Goal: Find specific page/section: Find specific page/section

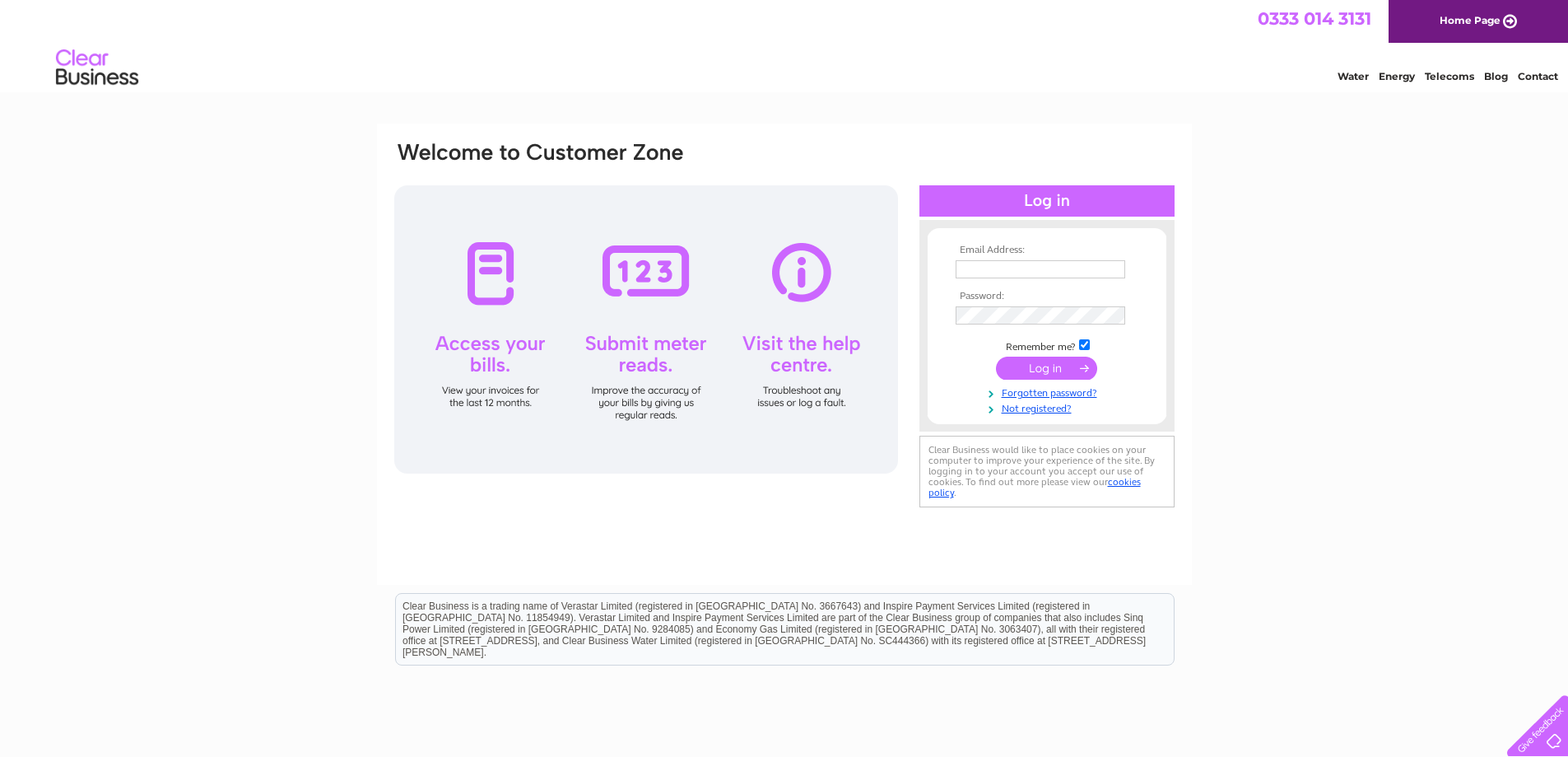
type input "tralee@mac.com"
click at [1032, 368] on input "submit" at bounding box center [1046, 368] width 101 height 23
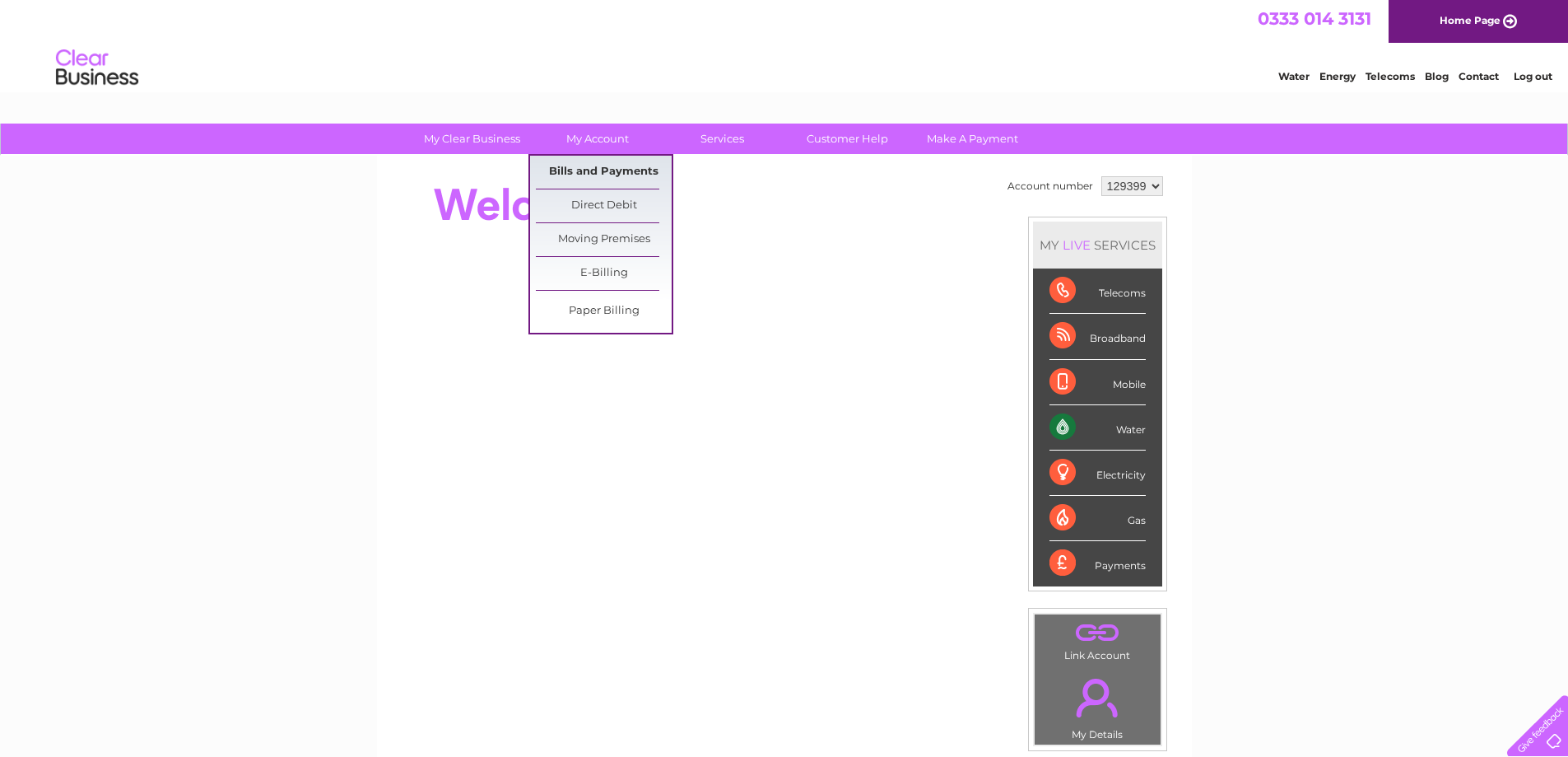
click at [588, 171] on link "Bills and Payments" at bounding box center [604, 172] width 136 height 33
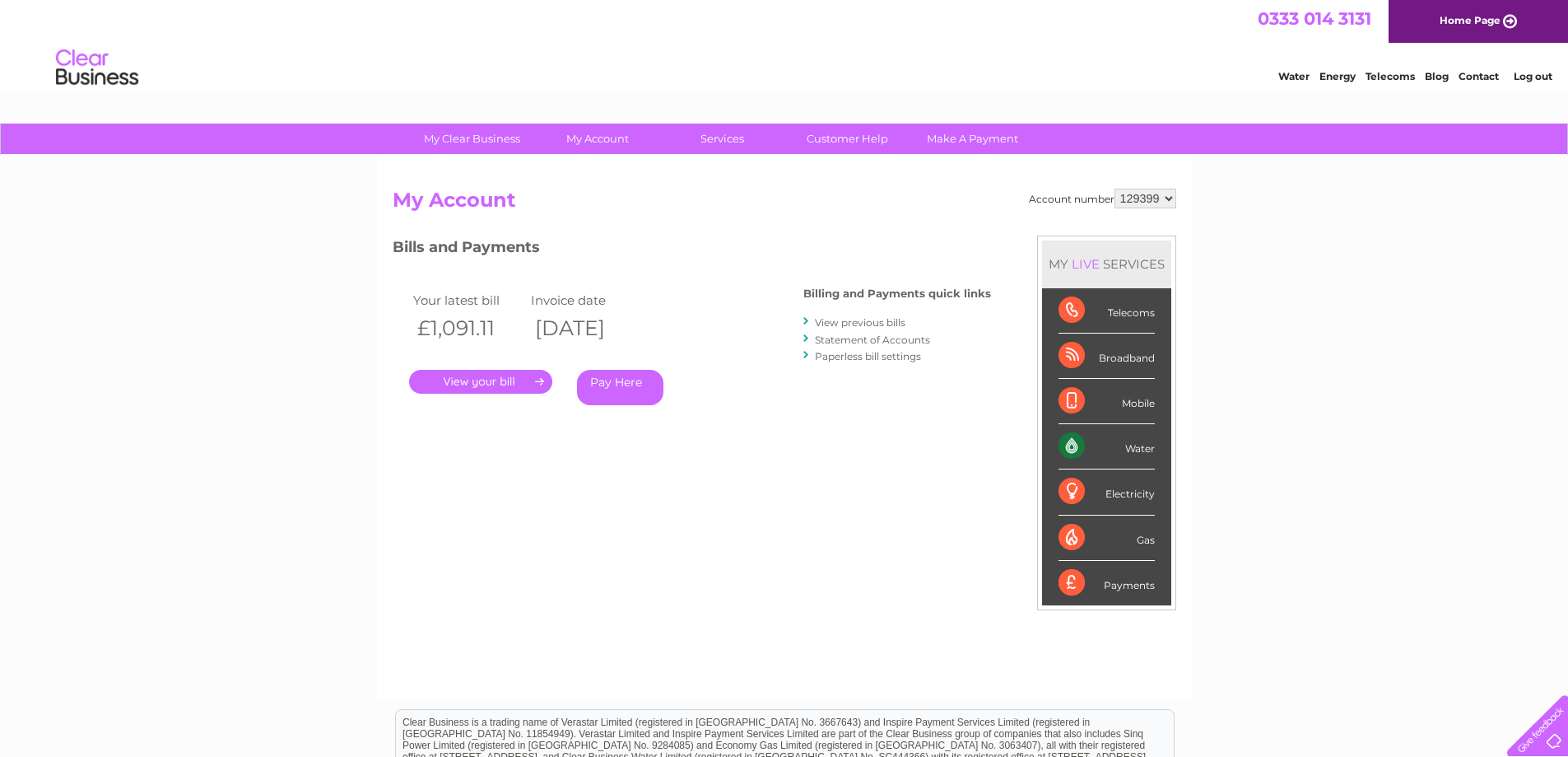
click at [462, 382] on link "." at bounding box center [481, 382] width 143 height 24
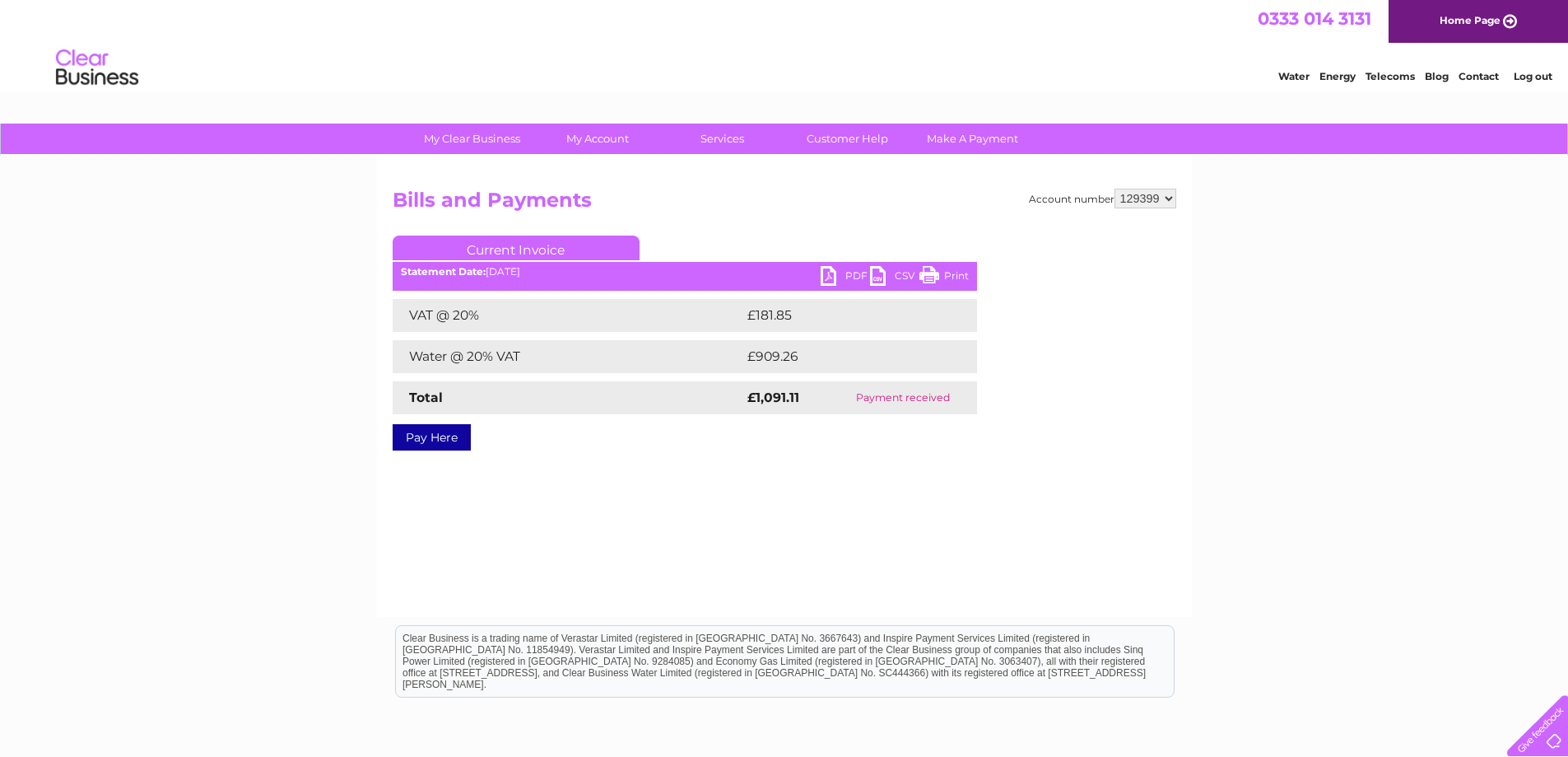
click at [827, 274] on link "PDF" at bounding box center [846, 278] width 50 height 24
